Goal: Navigation & Orientation: Find specific page/section

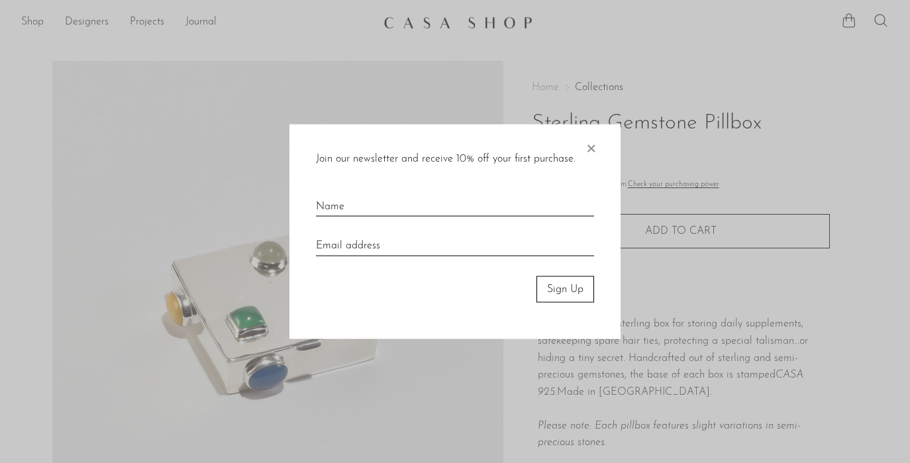
click at [594, 152] on span "×" at bounding box center [590, 145] width 13 height 42
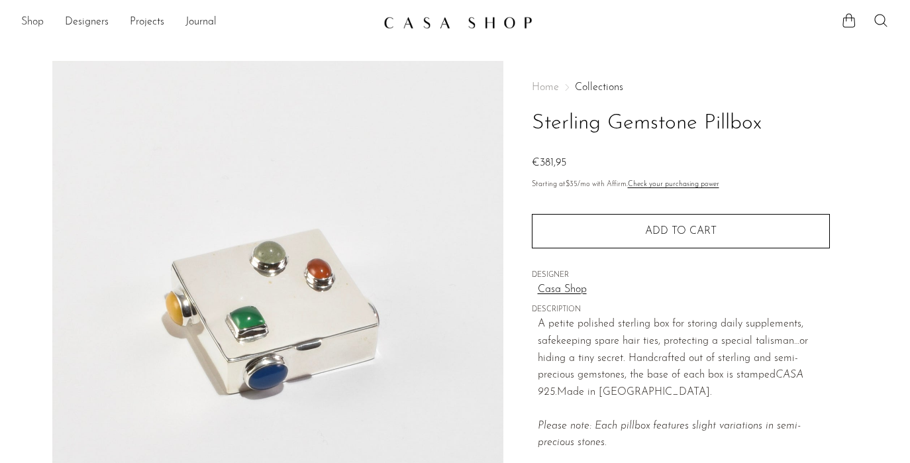
click at [34, 16] on link "Shop" at bounding box center [32, 22] width 23 height 17
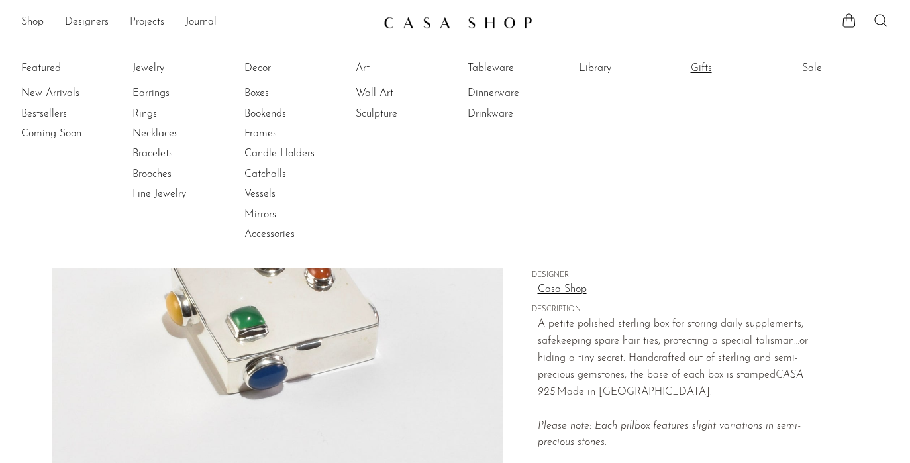
click at [710, 64] on link "Gifts" at bounding box center [740, 68] width 99 height 15
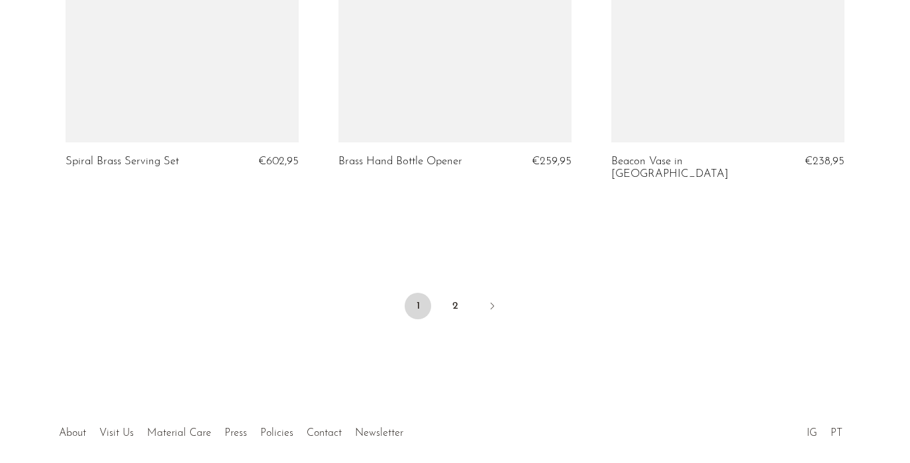
scroll to position [4626, 0]
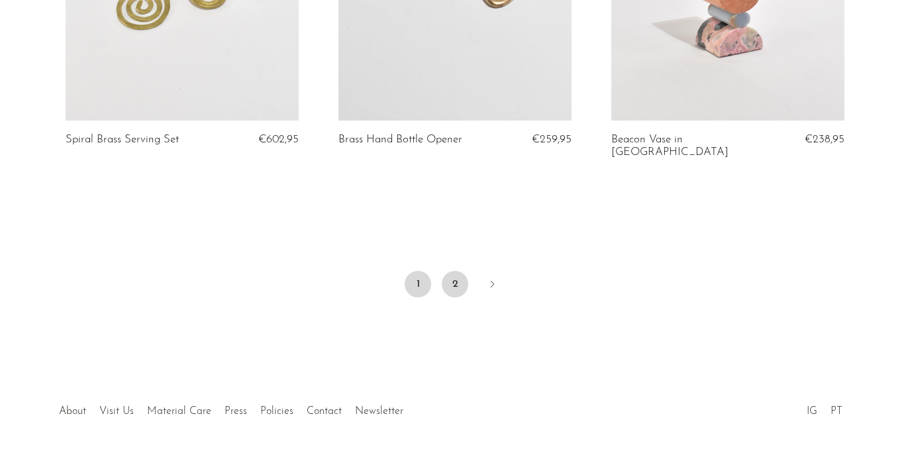
click at [466, 271] on link "2" at bounding box center [455, 284] width 27 height 27
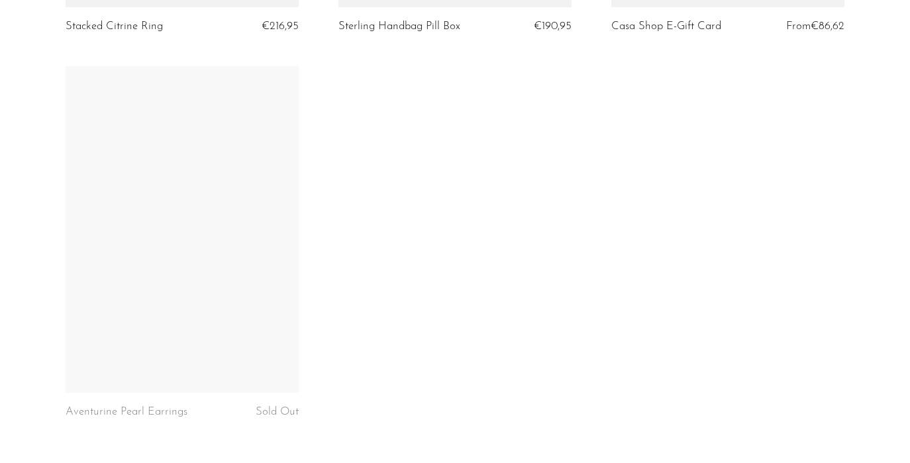
scroll to position [4382, 0]
